Goal: Task Accomplishment & Management: Complete application form

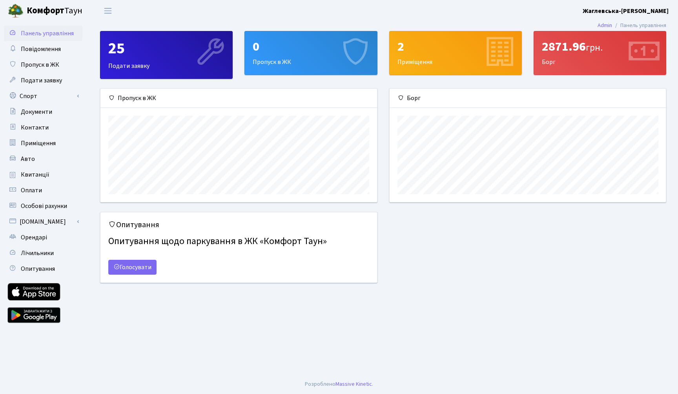
scroll to position [113, 276]
click at [35, 60] on link "Пропуск в ЖК" at bounding box center [43, 65] width 78 height 16
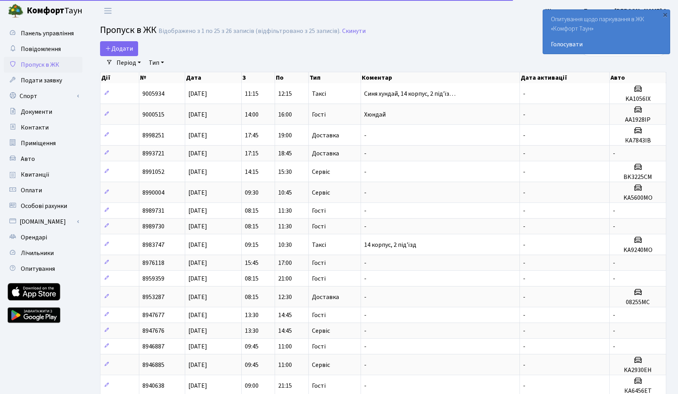
select select "25"
click at [665, 17] on div "×" at bounding box center [665, 15] width 8 height 8
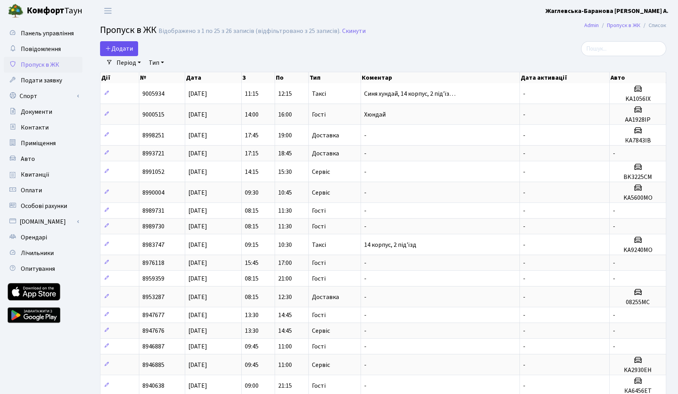
click at [118, 47] on span "Додати" at bounding box center [119, 48] width 28 height 9
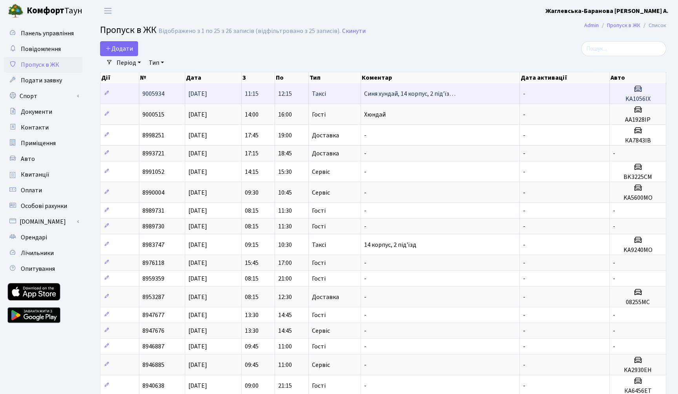
click at [392, 93] on span "Синя хундай, 14 корпус, 2 під'їз…" at bounding box center [409, 93] width 91 height 9
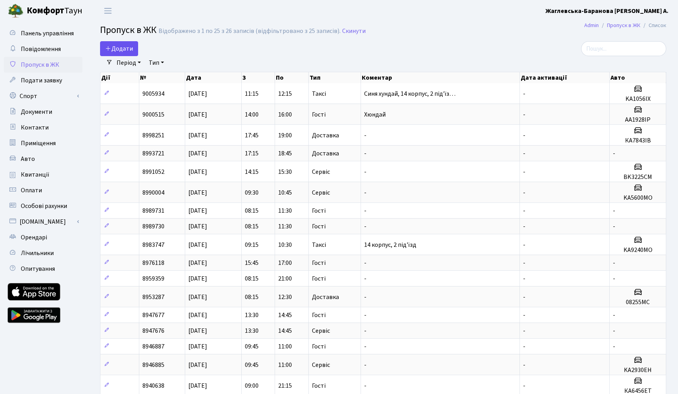
click at [125, 48] on span "Додати" at bounding box center [119, 48] width 28 height 9
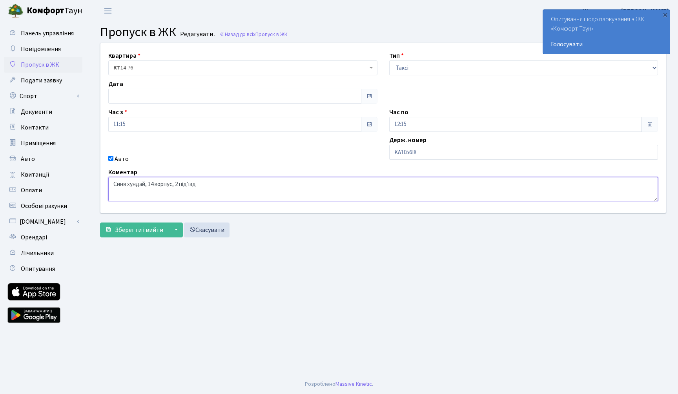
drag, startPoint x: 151, startPoint y: 186, endPoint x: 198, endPoint y: 185, distance: 47.1
click at [199, 186] on textarea "Синя хундай, 14 корпус, 2 під'їзд" at bounding box center [383, 189] width 550 height 24
click at [272, 299] on main "Admin Пропуск в ЖК Редагувати Пропуск в ЖК Редагувати . Назад до всіх Пропуск в…" at bounding box center [383, 198] width 590 height 353
click at [399, 150] on input "KA1056IX" at bounding box center [523, 152] width 269 height 15
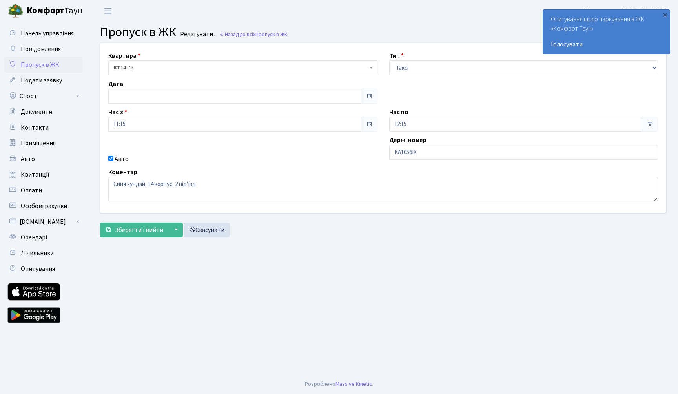
click at [380, 228] on div "Зберегти і вийти ▼ Зберегти та продовжити редагування Зберегти та створити Скас…" at bounding box center [383, 229] width 566 height 15
click at [665, 15] on div "×" at bounding box center [665, 15] width 8 height 8
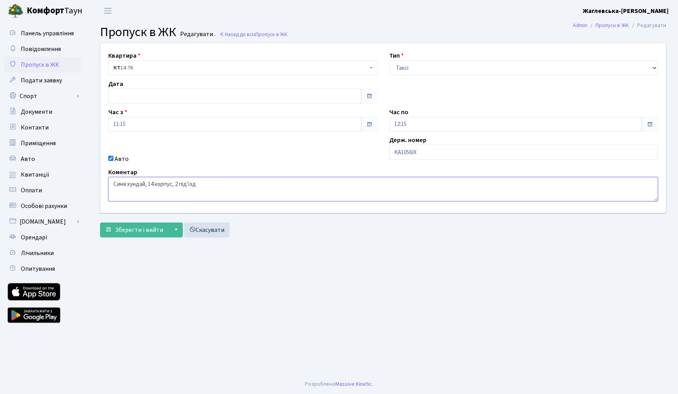
click at [149, 186] on textarea "Синя хундай, 14 корпус, 2 під'їзд" at bounding box center [383, 189] width 550 height 24
click at [248, 195] on textarea "Синя хундай, 14 корпус, 2 під'їзд" at bounding box center [383, 189] width 550 height 24
click at [288, 252] on main "Admin Пропуск в ЖК Редагувати Пропуск в ЖК Редагувати . Назад до всіх Пропуск в…" at bounding box center [383, 198] width 590 height 353
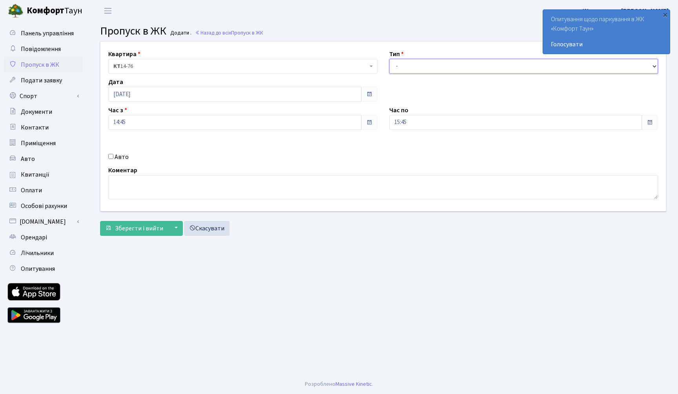
select select "3"
click at [666, 15] on div "×" at bounding box center [665, 15] width 8 height 8
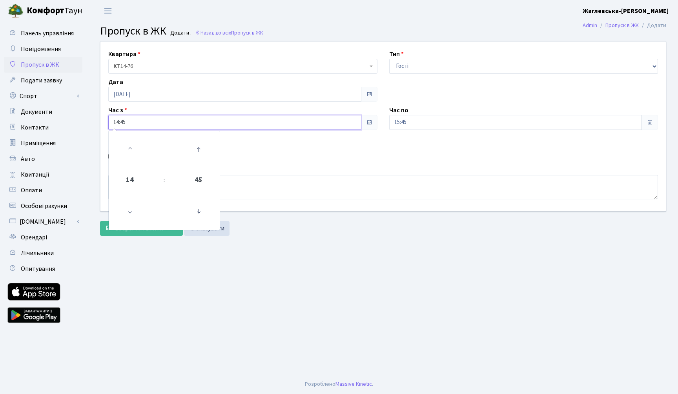
click at [289, 121] on input "14:45" at bounding box center [234, 122] width 253 height 15
click at [130, 155] on icon at bounding box center [129, 149] width 21 height 21
click at [127, 147] on icon at bounding box center [129, 149] width 21 height 21
click at [203, 213] on icon at bounding box center [198, 210] width 21 height 21
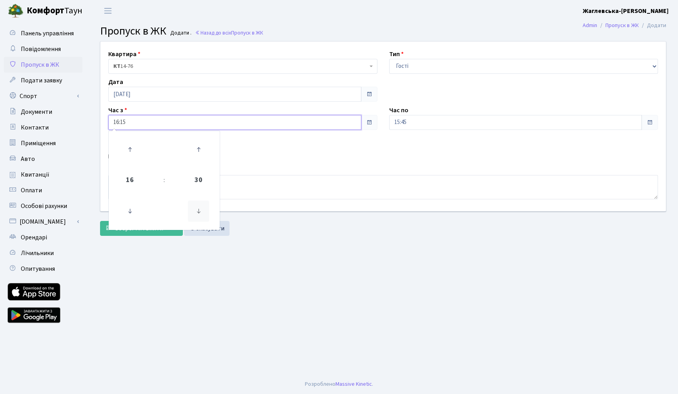
click at [203, 213] on icon at bounding box center [198, 210] width 21 height 21
click at [202, 146] on icon at bounding box center [198, 149] width 21 height 21
type input "16:00"
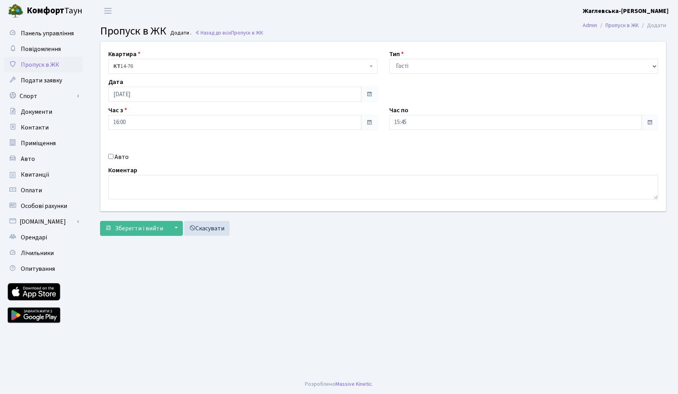
click at [228, 311] on main "Admin Пропуск в ЖК Додати Пропуск в ЖК Додати . Назад до всіх Пропуск в ЖК Квар…" at bounding box center [383, 198] width 590 height 353
click at [459, 124] on input "15:45" at bounding box center [515, 122] width 253 height 15
click at [408, 151] on icon at bounding box center [410, 149] width 21 height 21
click at [479, 208] on icon at bounding box center [478, 210] width 21 height 21
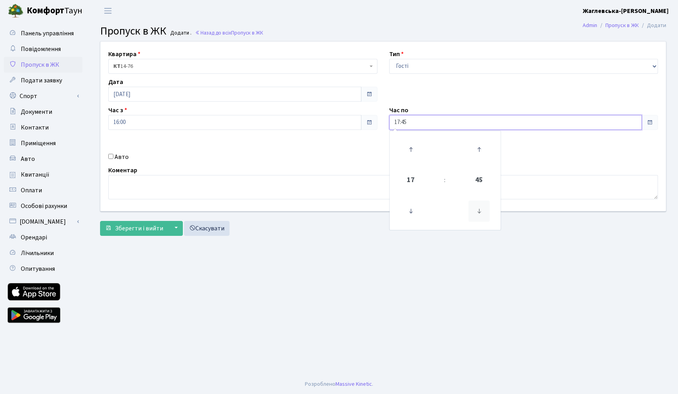
type input "17:30"
click at [437, 273] on main "Admin Пропуск в ЖК Додати Пропуск в ЖК Додати . Назад до всіх Пропуск в ЖК Квар…" at bounding box center [383, 198] width 590 height 353
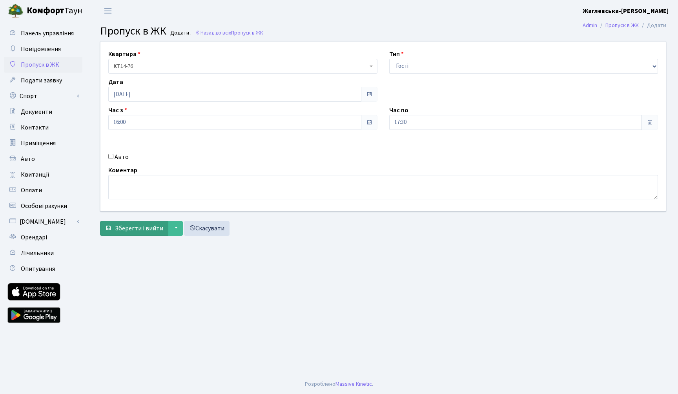
click at [149, 228] on span "Зберегти і вийти" at bounding box center [139, 228] width 48 height 9
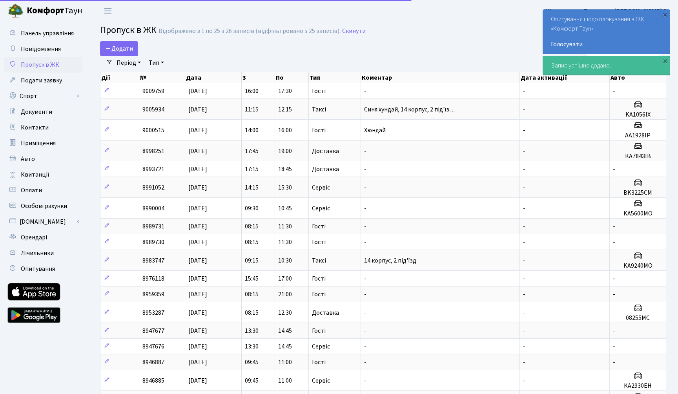
select select "25"
